Goal: Task Accomplishment & Management: Manage account settings

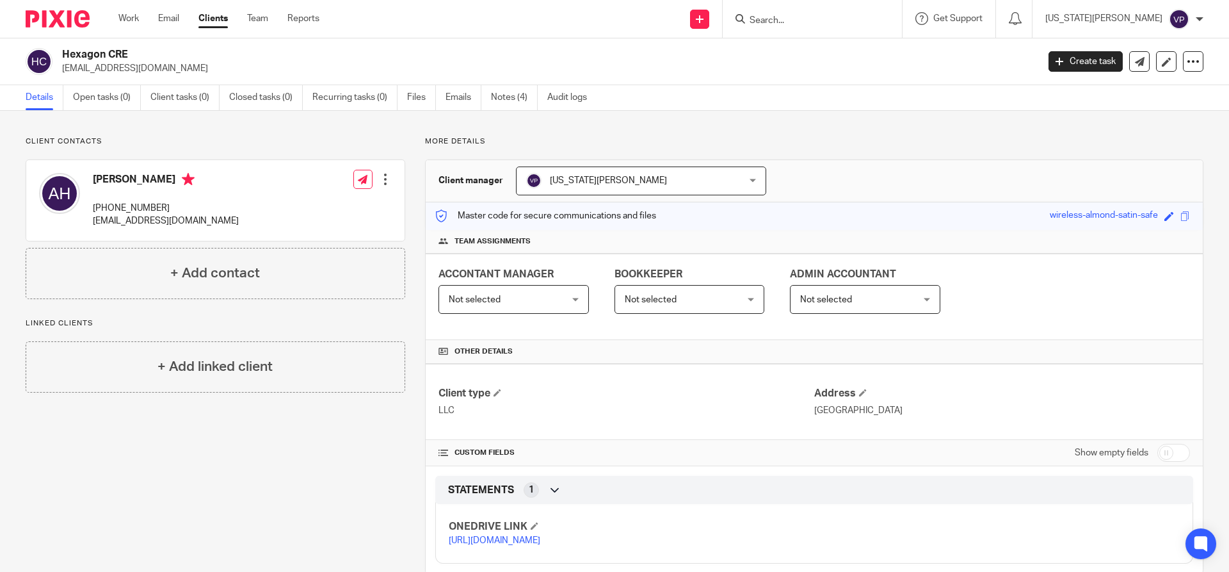
click at [220, 23] on link "Clients" at bounding box center [212, 18] width 29 height 13
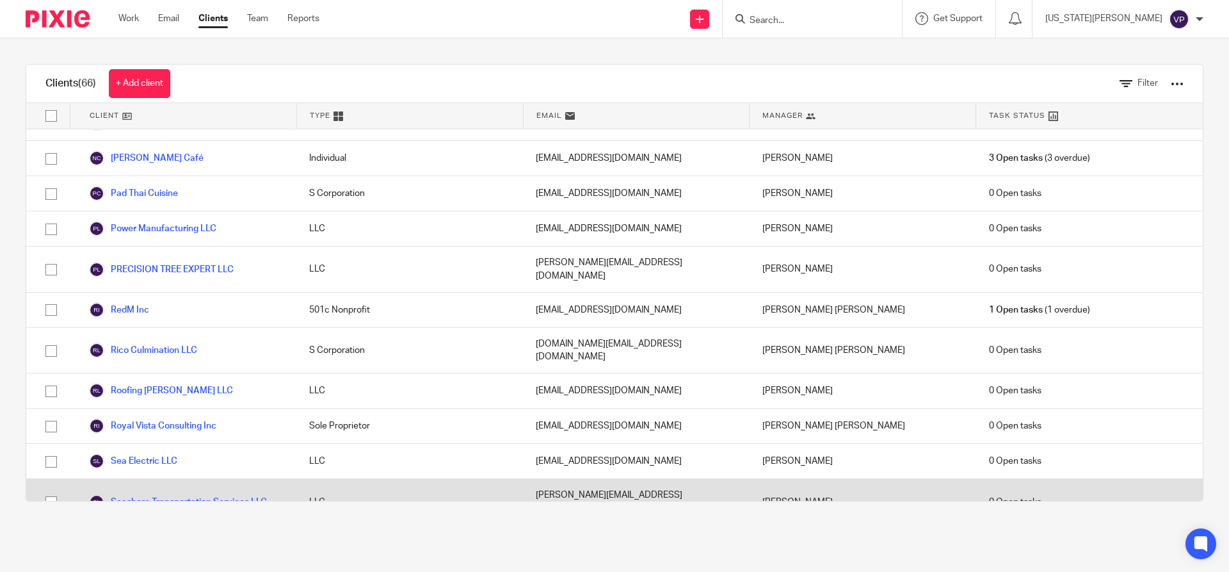
scroll to position [1696, 0]
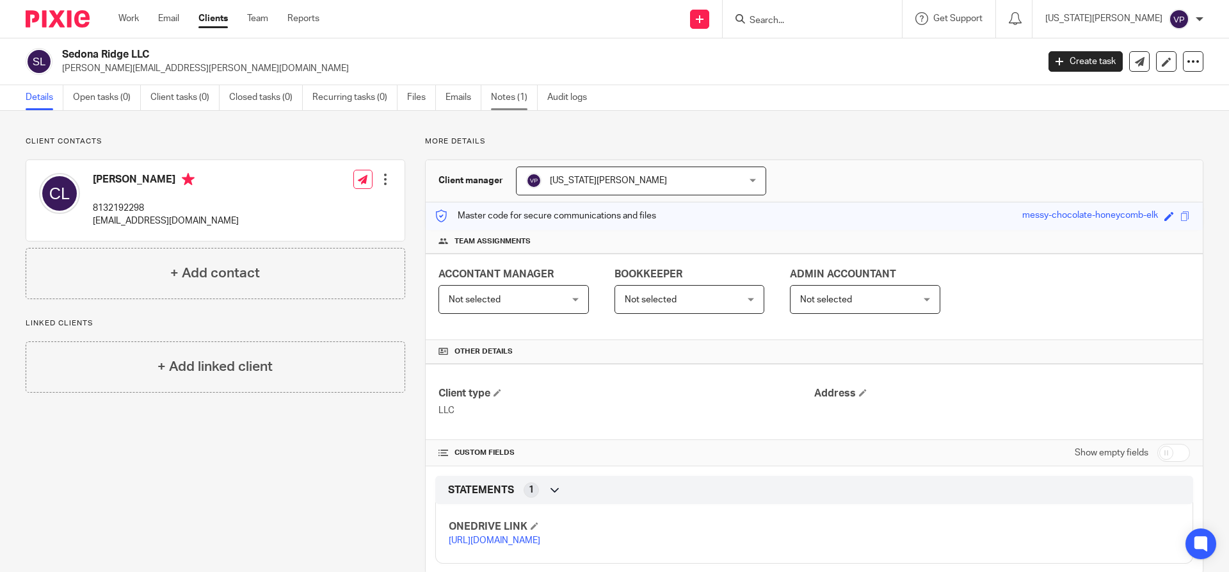
click at [520, 101] on link "Notes (1)" at bounding box center [514, 97] width 47 height 25
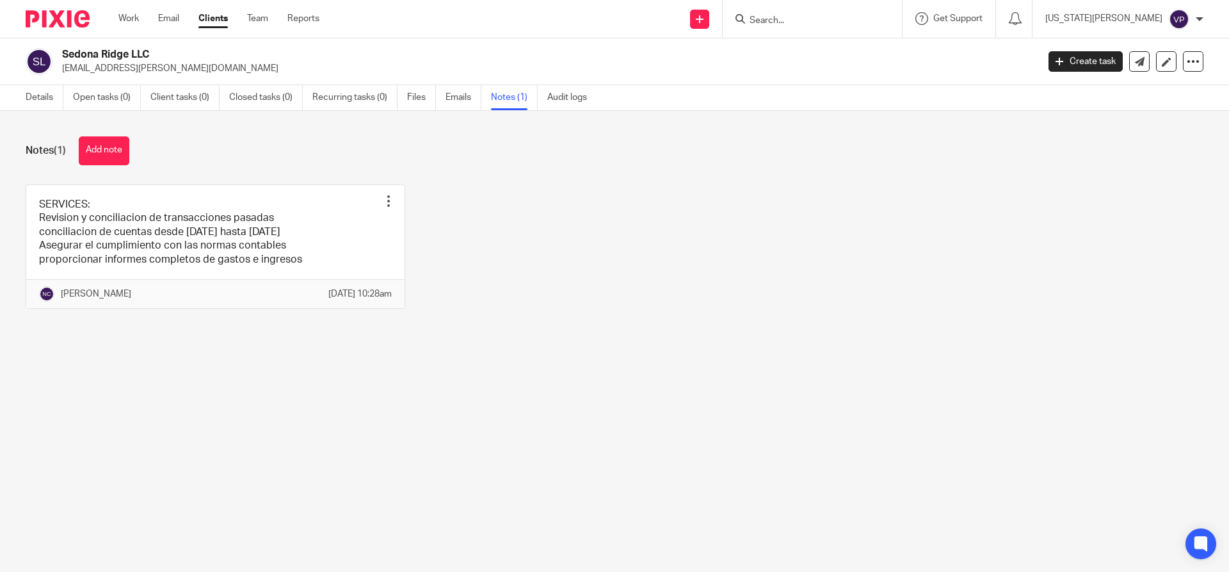
click at [523, 102] on link "Notes (1)" at bounding box center [514, 97] width 47 height 25
click at [219, 19] on link "Clients" at bounding box center [212, 18] width 29 height 13
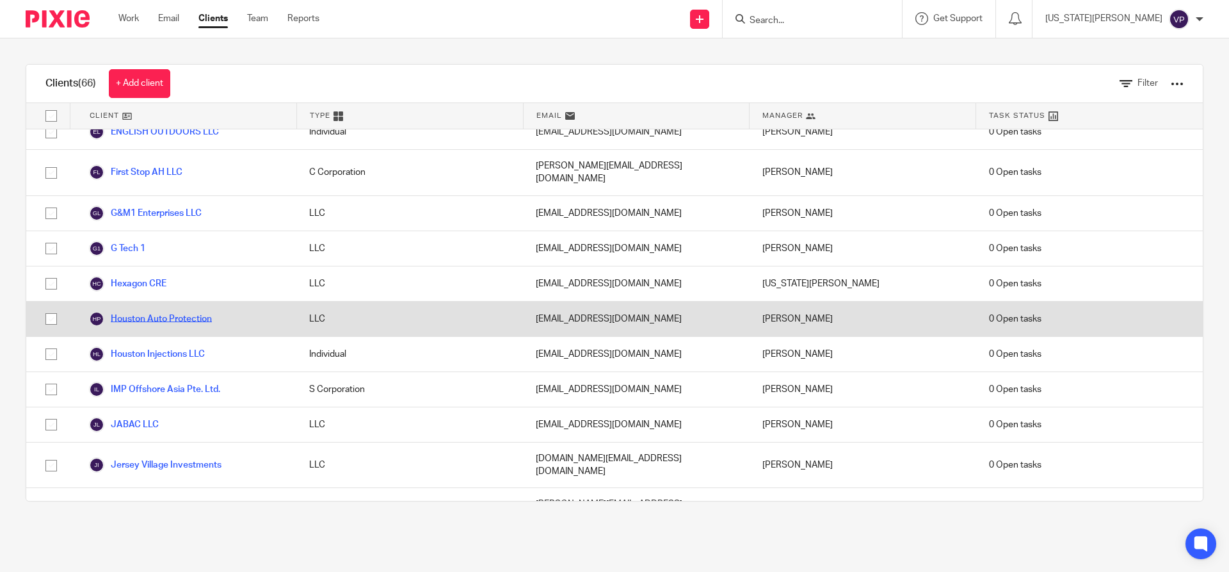
scroll to position [1024, 0]
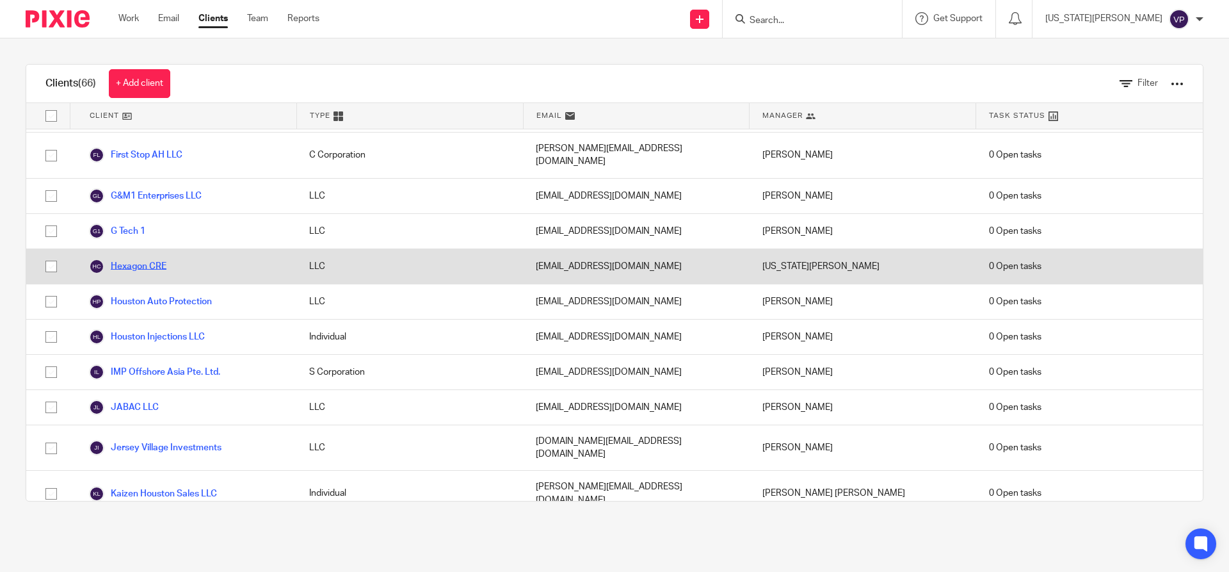
click at [143, 259] on link "Hexagon CRE" at bounding box center [127, 266] width 77 height 15
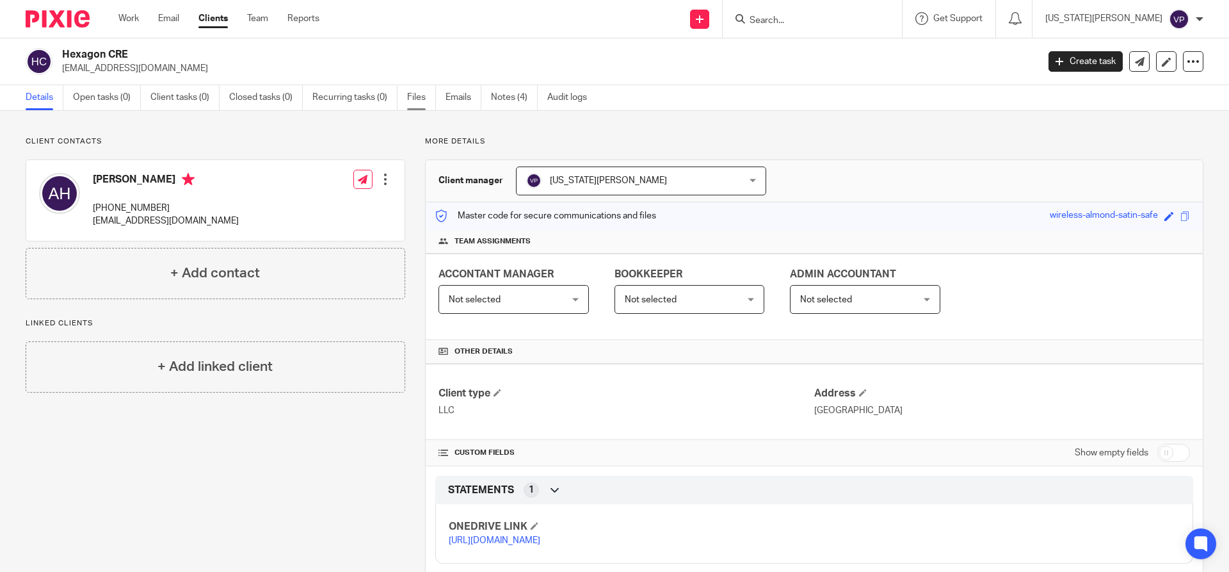
click at [414, 95] on link "Files" at bounding box center [421, 97] width 29 height 25
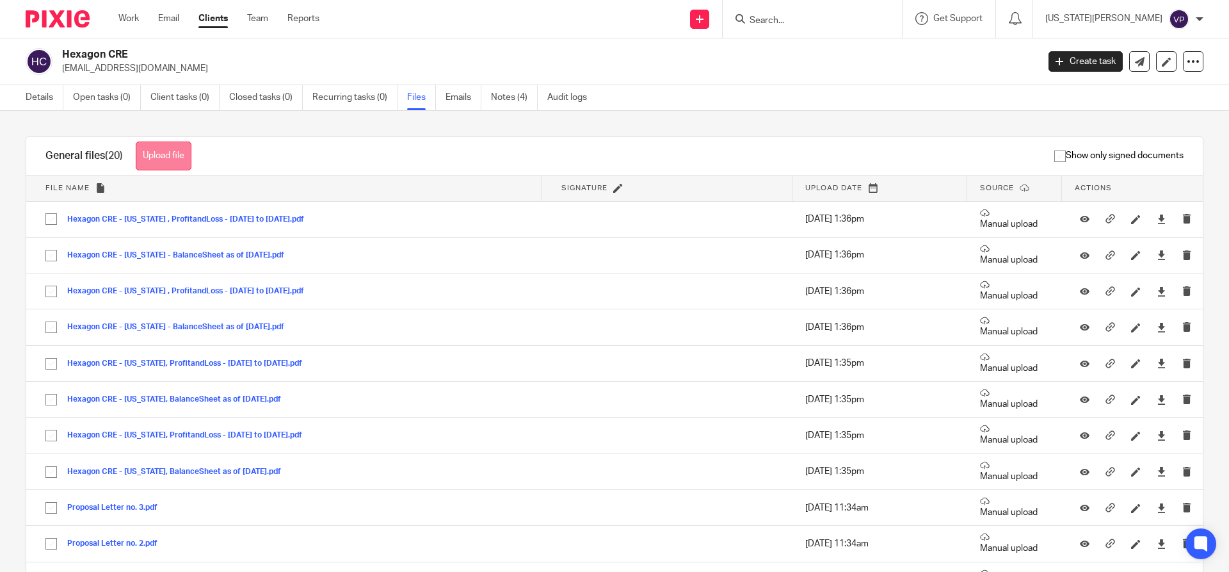
click at [159, 158] on button "Upload file" at bounding box center [164, 155] width 56 height 29
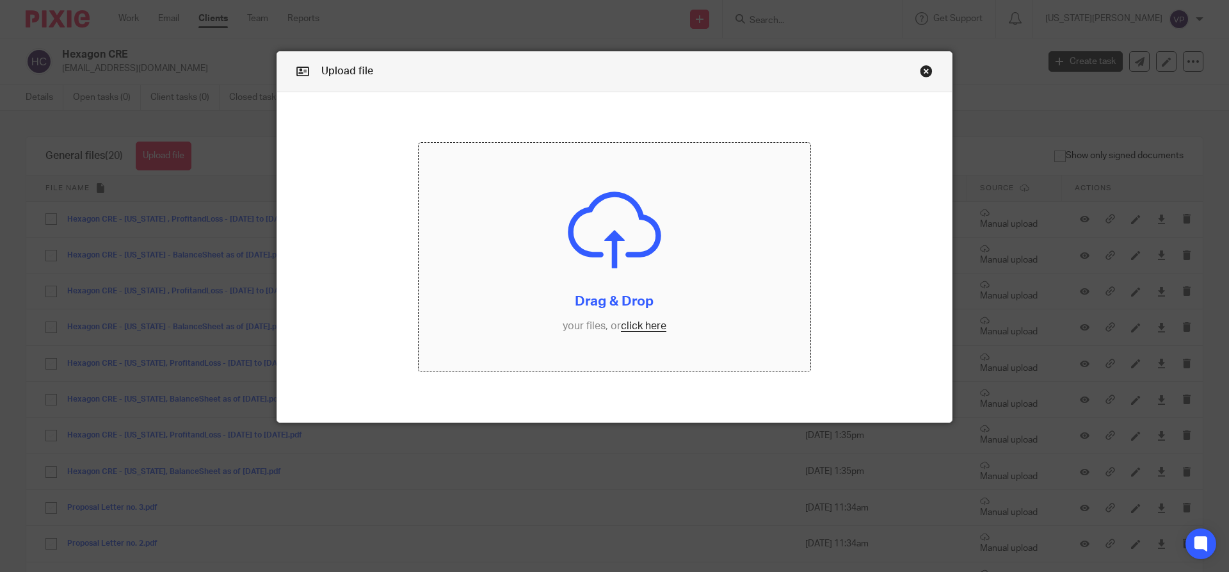
click at [626, 302] on input "file" at bounding box center [615, 257] width 392 height 229
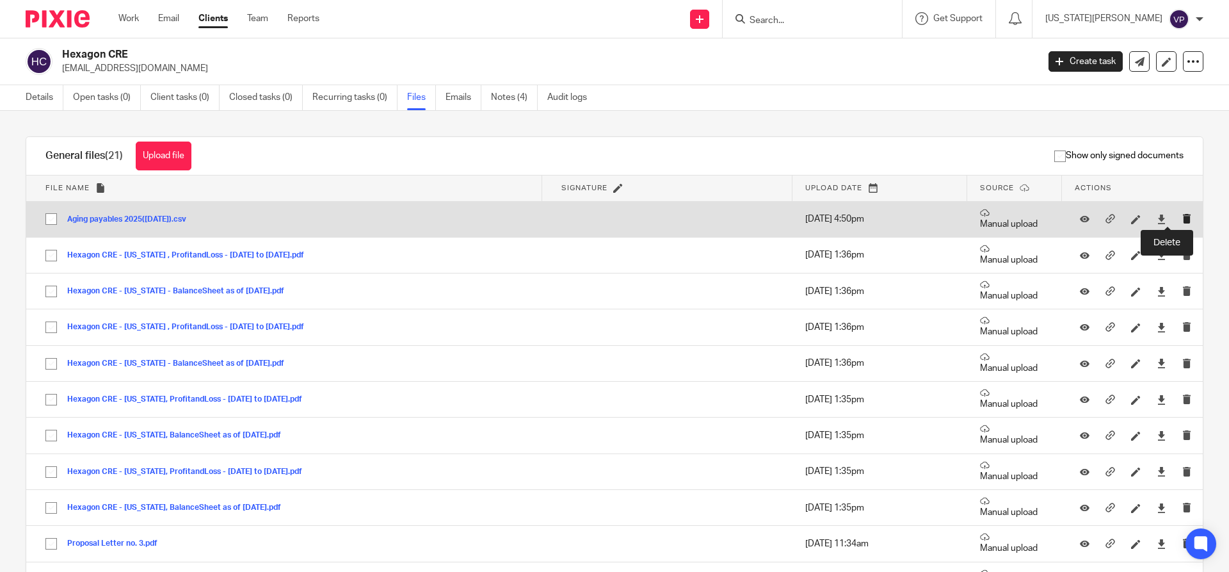
click at [1182, 218] on icon "submit" at bounding box center [1187, 219] width 10 height 10
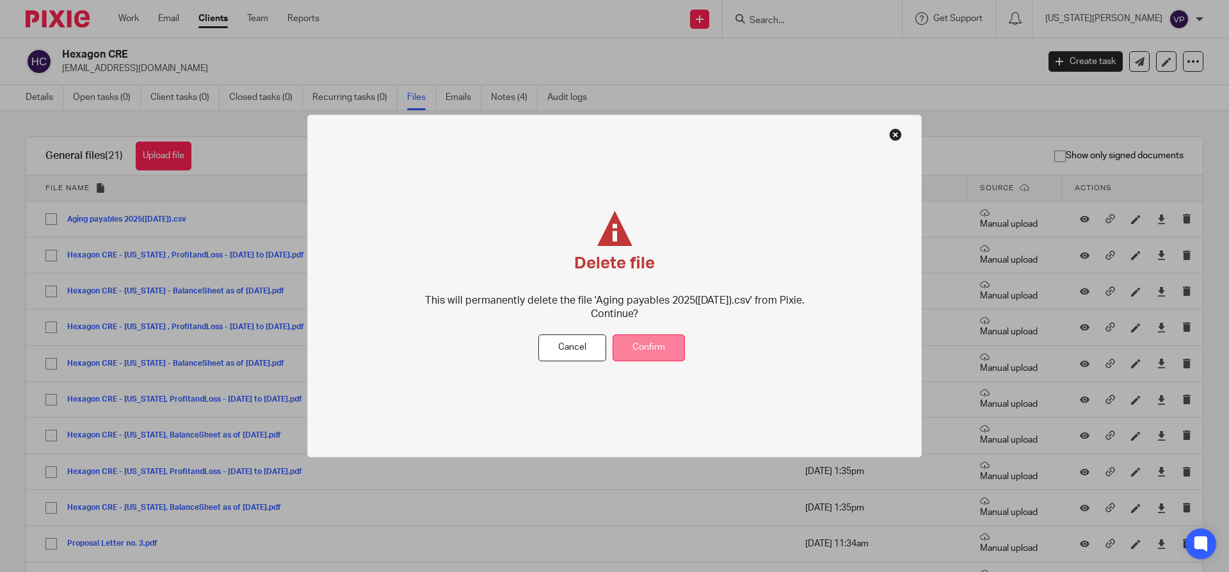
click at [643, 334] on button "Confirm" at bounding box center [649, 348] width 72 height 28
